Goal: Transaction & Acquisition: Purchase product/service

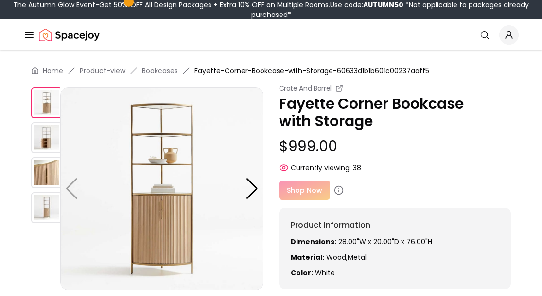
click at [301, 193] on div "Shop Now" at bounding box center [395, 190] width 232 height 19
click at [381, 179] on div "Crate And Barrel Fayette Corner Bookcase with Storage $999.00 Currently viewing…" at bounding box center [395, 187] width 232 height 206
click at [365, 246] on p "Dimensions: 28.00"W x 20.00"D x 76.00"H" at bounding box center [395, 242] width 209 height 10
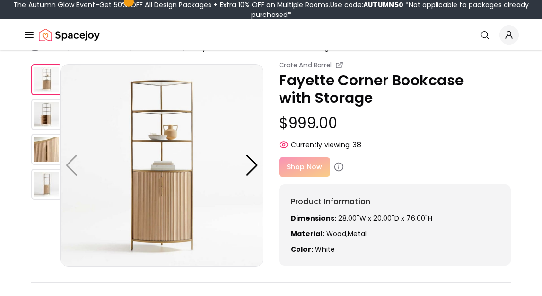
scroll to position [19, 0]
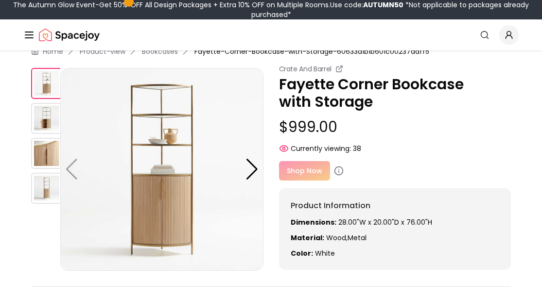
click at [304, 164] on div "Shop Now" at bounding box center [395, 170] width 232 height 19
click at [304, 166] on div "Shop Now" at bounding box center [395, 170] width 232 height 19
click at [304, 164] on div "Shop Now" at bounding box center [395, 170] width 232 height 19
click at [304, 169] on div "Shop Now" at bounding box center [395, 170] width 232 height 19
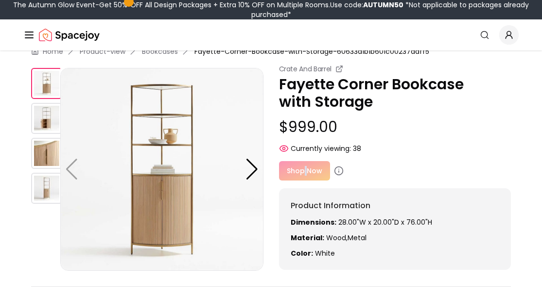
click at [304, 170] on div "Shop Now" at bounding box center [395, 170] width 232 height 19
click at [247, 169] on div at bounding box center [251, 169] width 13 height 21
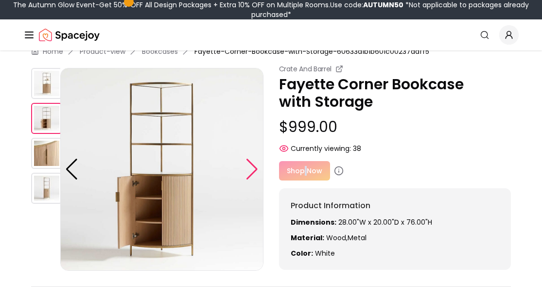
click at [247, 169] on div at bounding box center [251, 169] width 13 height 21
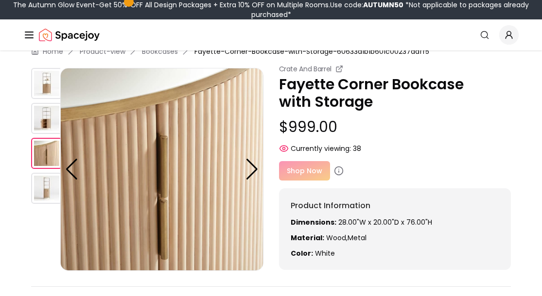
click at [342, 85] on p "Fayette Corner Bookcase with Storage" at bounding box center [395, 93] width 232 height 35
